Goal: Navigation & Orientation: Find specific page/section

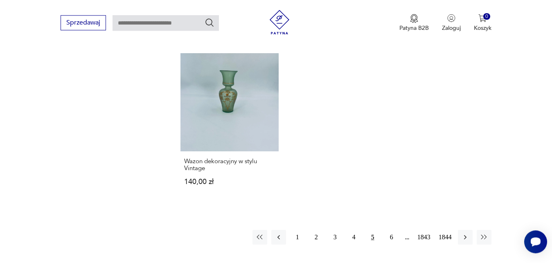
scroll to position [1060, 0]
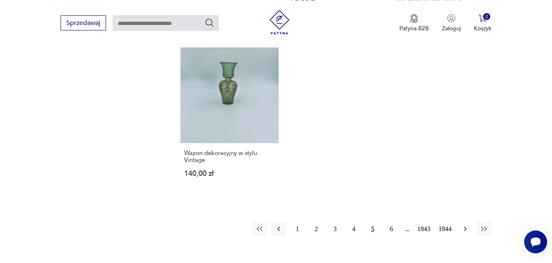
click at [467, 225] on icon "button" at bounding box center [465, 229] width 8 height 8
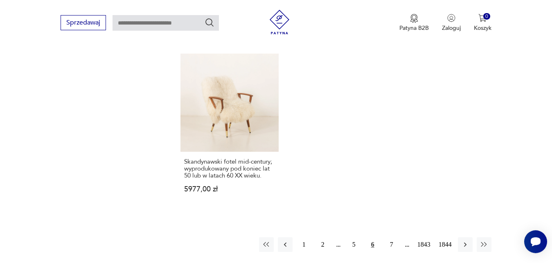
scroll to position [1088, 0]
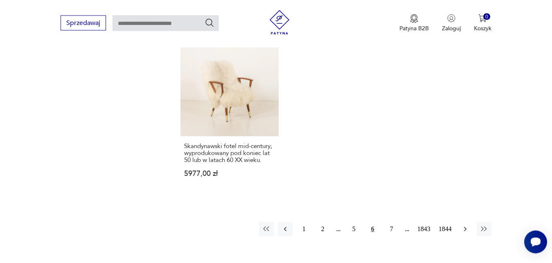
click at [468, 225] on icon "button" at bounding box center [465, 229] width 8 height 8
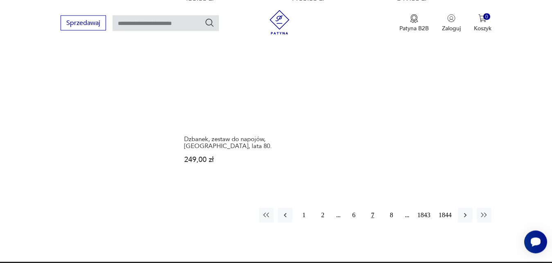
scroll to position [1088, 0]
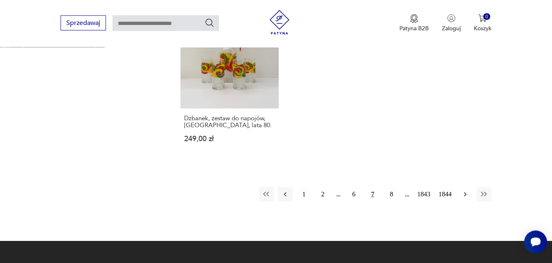
click at [467, 198] on icon "button" at bounding box center [465, 194] width 8 height 8
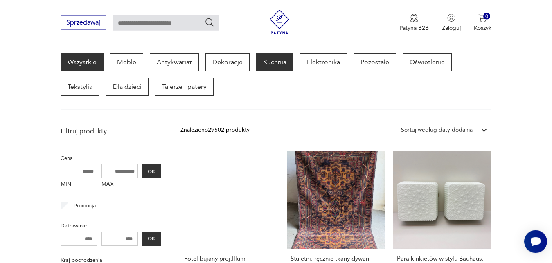
scroll to position [106, 0]
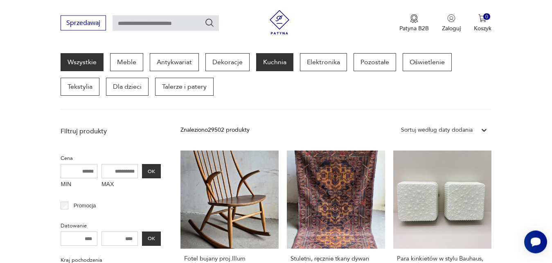
click at [278, 62] on p "Kuchnia" at bounding box center [274, 62] width 37 height 18
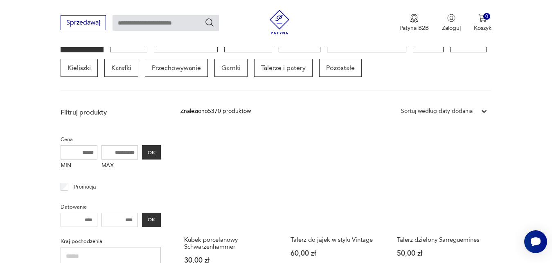
scroll to position [215, 0]
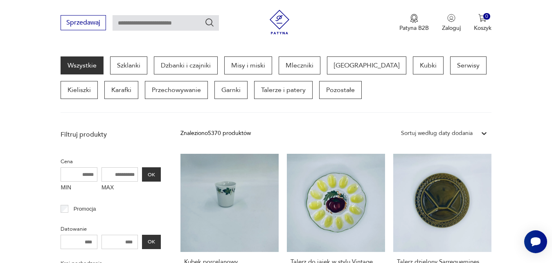
click at [485, 136] on icon at bounding box center [484, 133] width 8 height 8
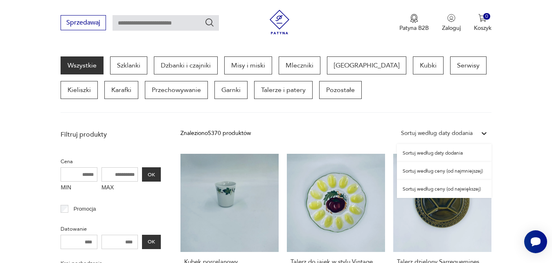
click at [458, 190] on div "Sortuj według ceny (od największej)" at bounding box center [444, 189] width 95 height 18
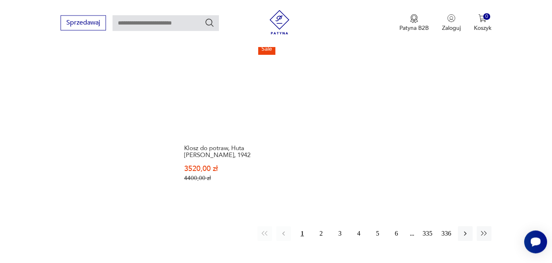
scroll to position [1220, 0]
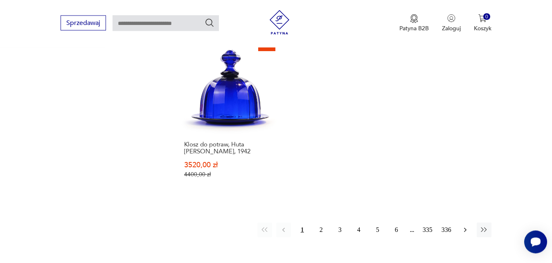
click at [465, 226] on icon "button" at bounding box center [465, 230] width 8 height 8
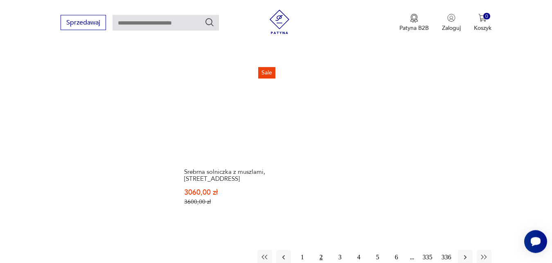
scroll to position [1178, 0]
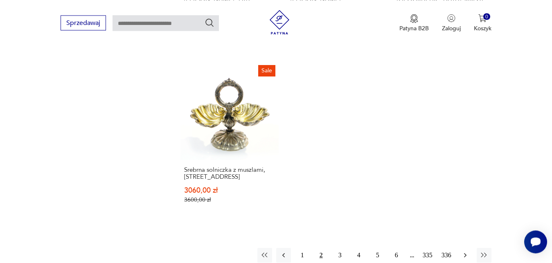
click at [469, 251] on icon "button" at bounding box center [465, 255] width 8 height 8
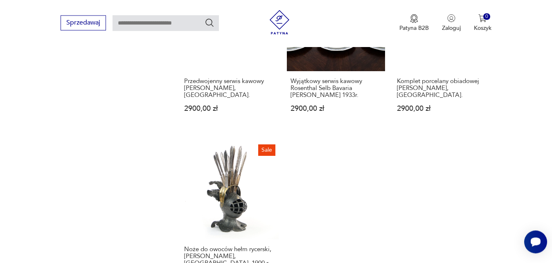
scroll to position [1116, 0]
